Goal: Find specific page/section: Find specific page/section

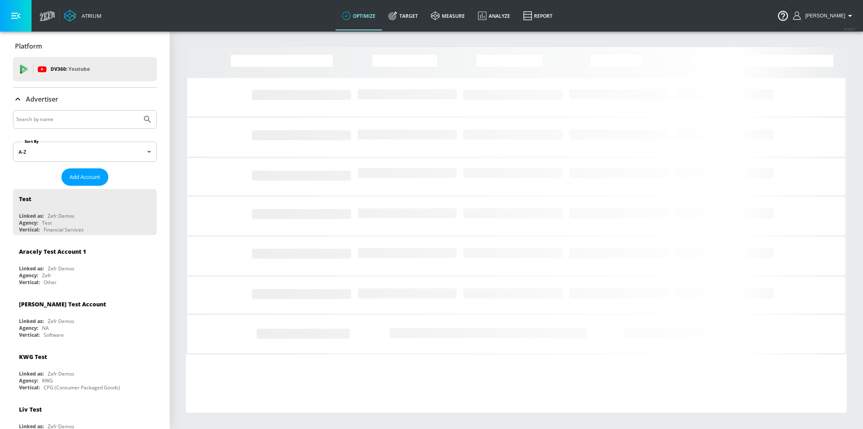
click at [91, 118] on input "Search by name" at bounding box center [77, 119] width 123 height 11
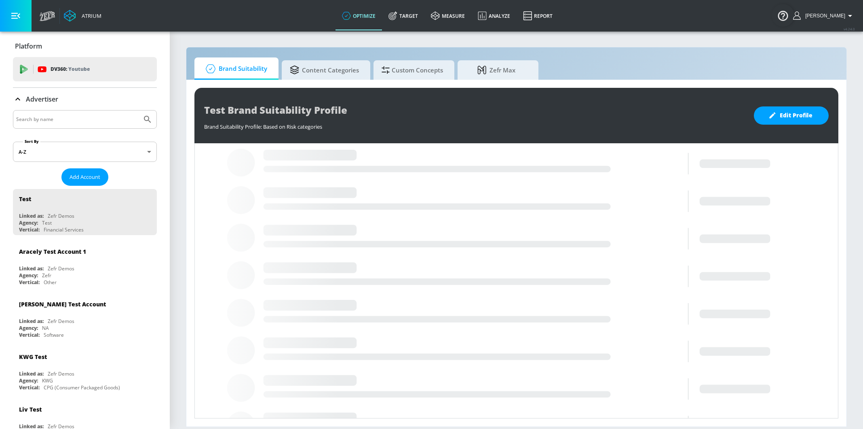
type input "e"
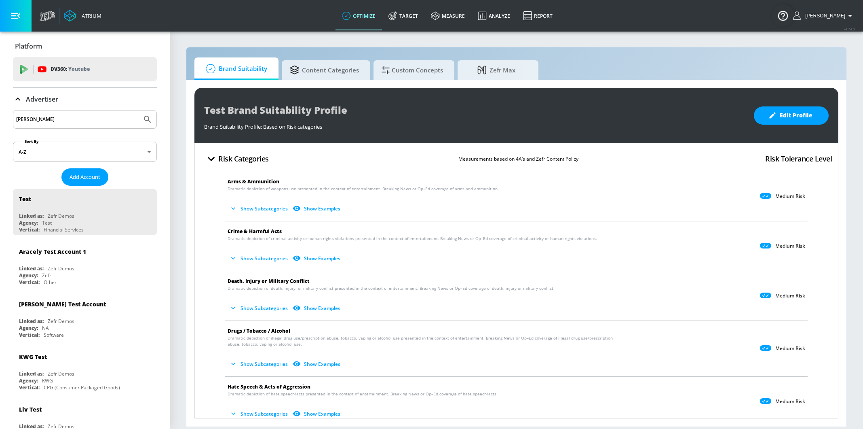
type input "[PERSON_NAME]"
click at [139, 110] on button "Submit Search" at bounding box center [148, 119] width 18 height 18
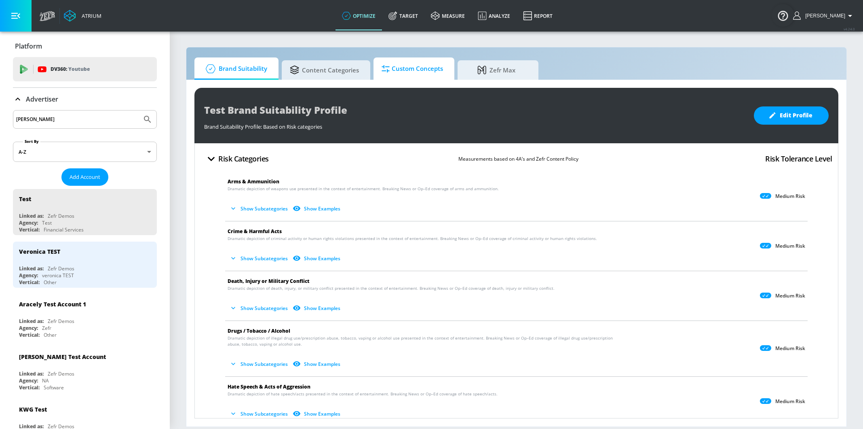
click at [410, 63] on span "Custom Concepts" at bounding box center [412, 68] width 61 height 19
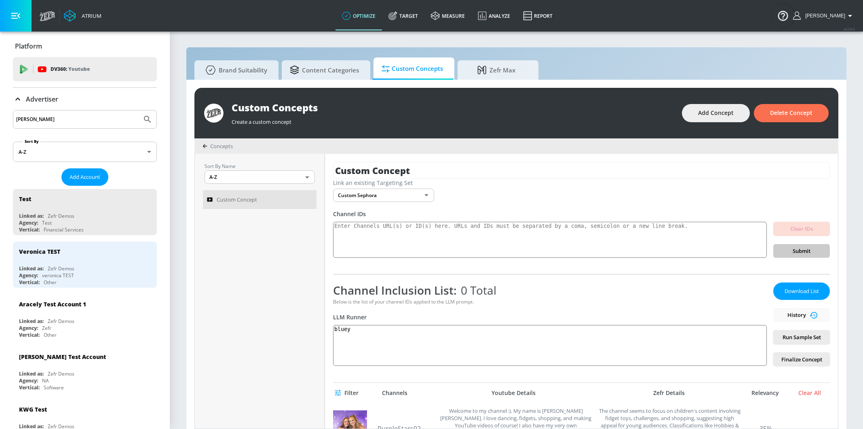
click at [363, 261] on div "Custom Concept Link an existing Targeting Set Custom Sephora 1396fb46-3dbb-4efe…" at bounding box center [581, 291] width 513 height 275
